Goal: Task Accomplishment & Management: Use online tool/utility

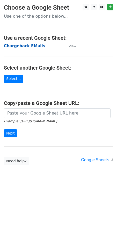
click at [29, 44] on strong "Chargeback EMails" at bounding box center [24, 46] width 41 height 5
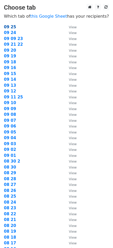
click at [11, 27] on strong "09 25" at bounding box center [10, 27] width 12 height 5
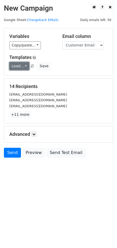
click at [17, 65] on link "Load..." at bounding box center [19, 66] width 20 height 8
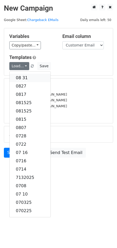
click at [24, 76] on link "08 31" at bounding box center [30, 78] width 41 height 8
